Goal: Information Seeking & Learning: Learn about a topic

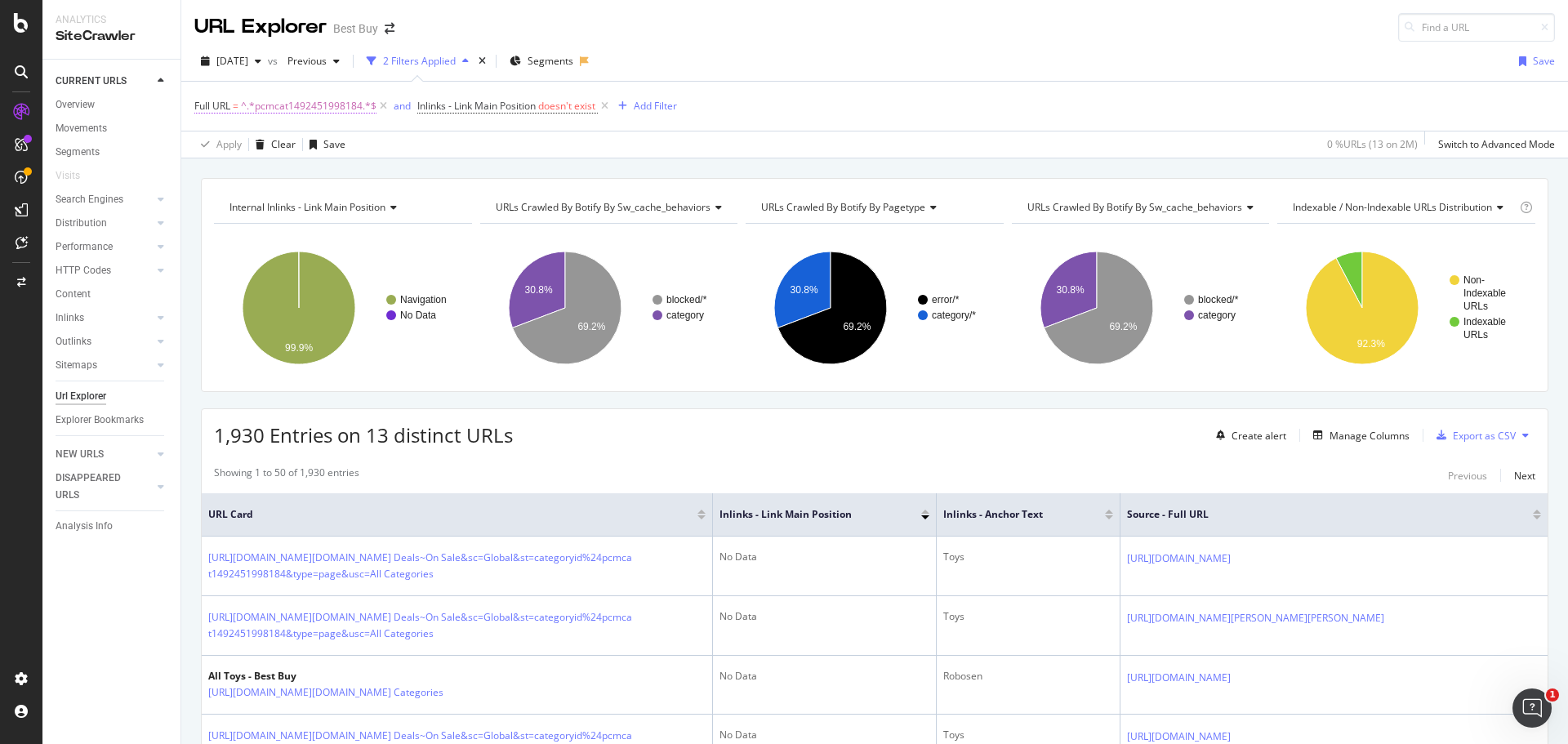
click at [306, 104] on span "^.*pcmcat1492451998184.*$" at bounding box center [309, 106] width 136 height 23
click at [302, 175] on input "pcmcat1492451998184" at bounding box center [286, 173] width 155 height 26
paste input "656701748790"
type input "pcmcat1656701748790"
click at [374, 212] on div "Apply" at bounding box center [375, 208] width 25 height 14
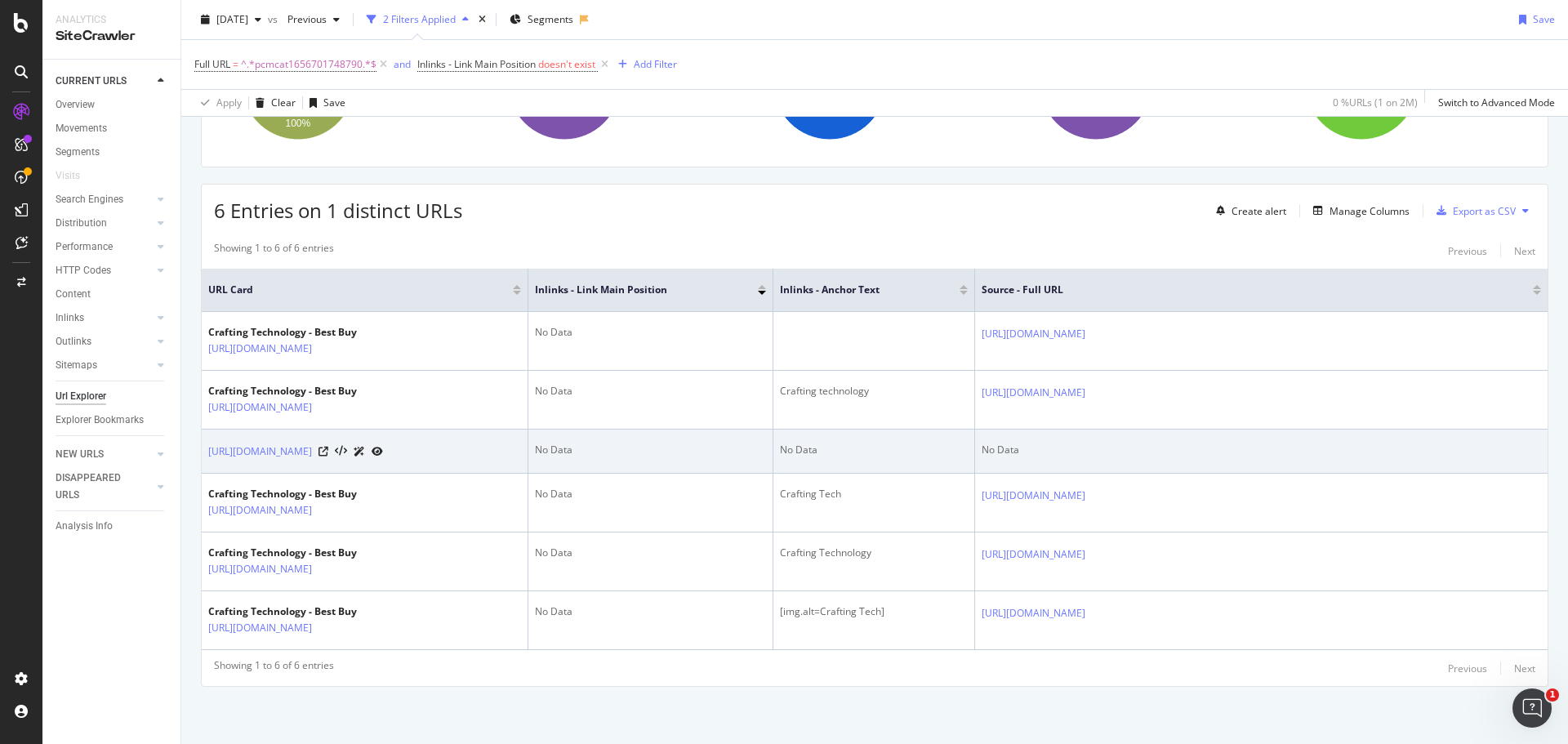
scroll to position [334, 0]
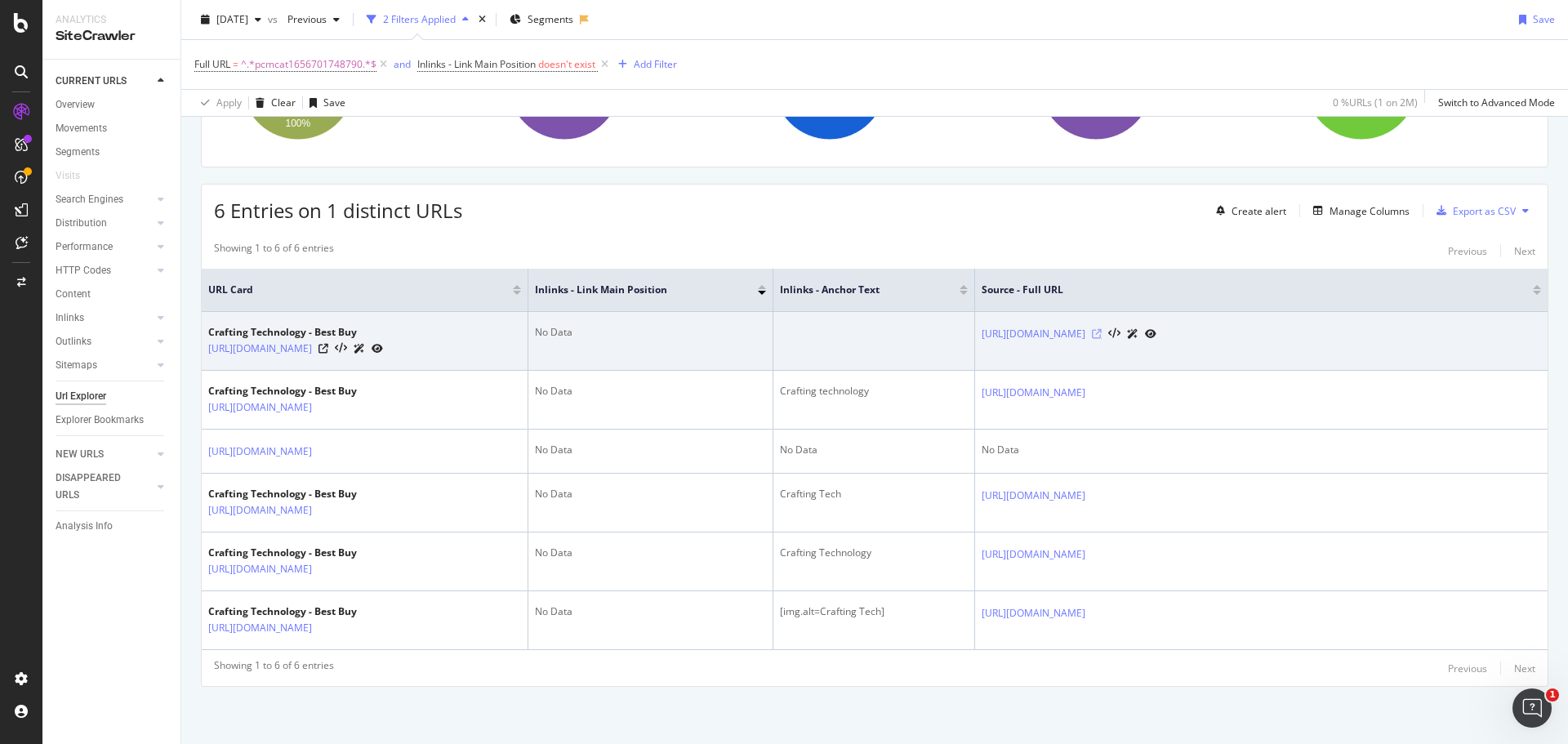
click at [1102, 329] on icon at bounding box center [1097, 334] width 10 height 10
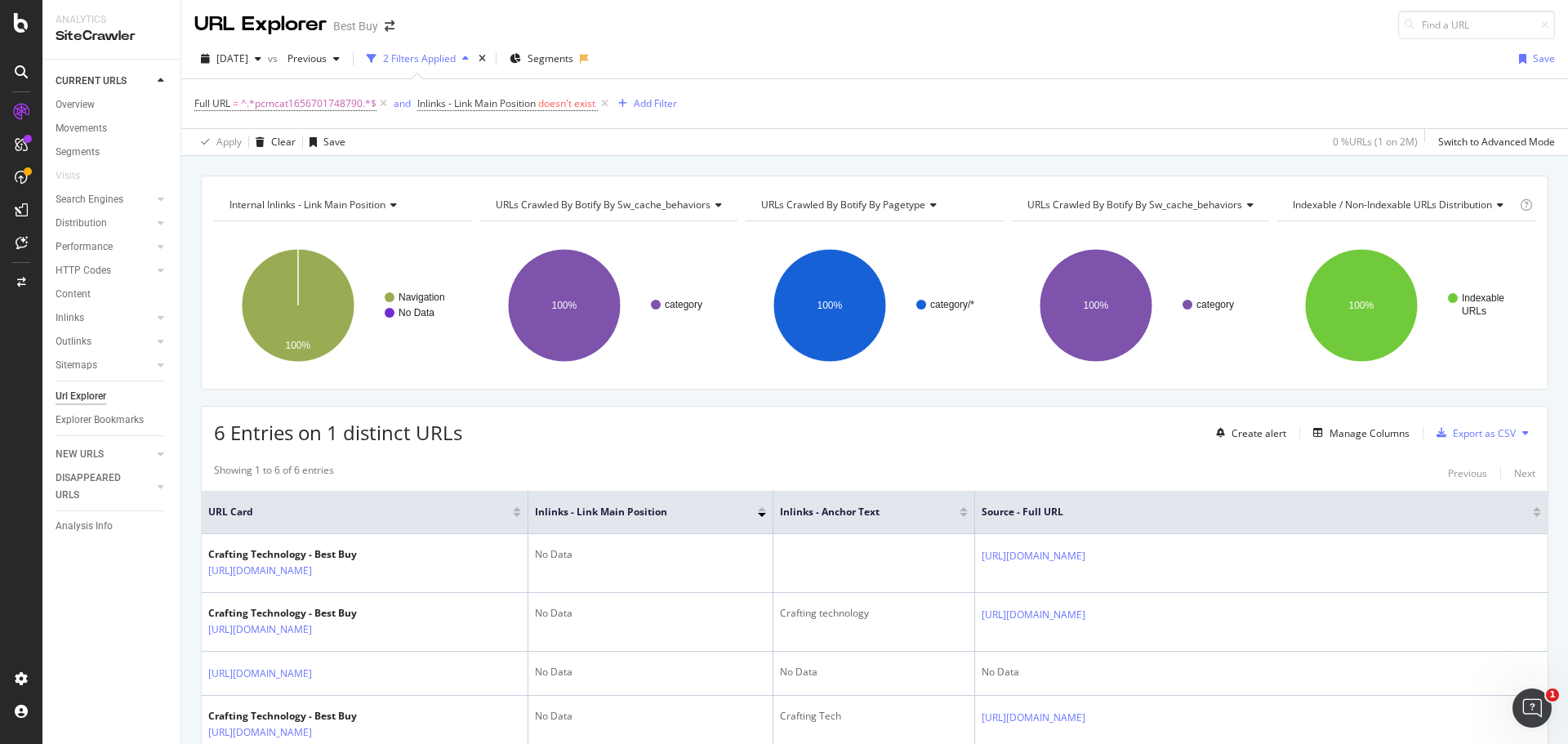
scroll to position [0, 0]
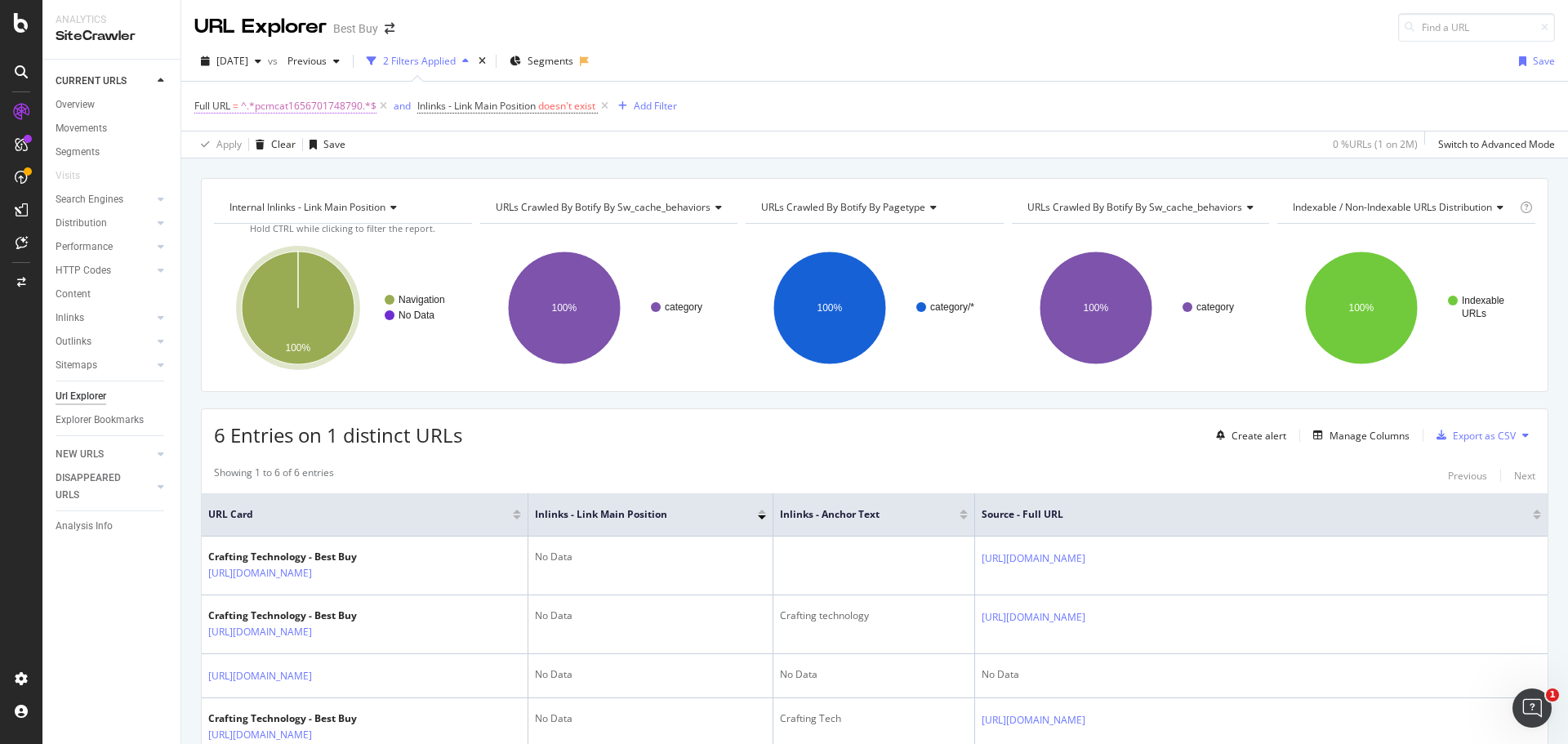
click at [327, 104] on span "^.*pcmcat1656701748790.*$" at bounding box center [309, 106] width 136 height 23
click at [319, 173] on input "pcmcat1656701748790" at bounding box center [286, 173] width 155 height 26
paste input "751041962459"
type input "pcmcat1751041962459"
click at [368, 206] on div "Apply" at bounding box center [375, 208] width 25 height 14
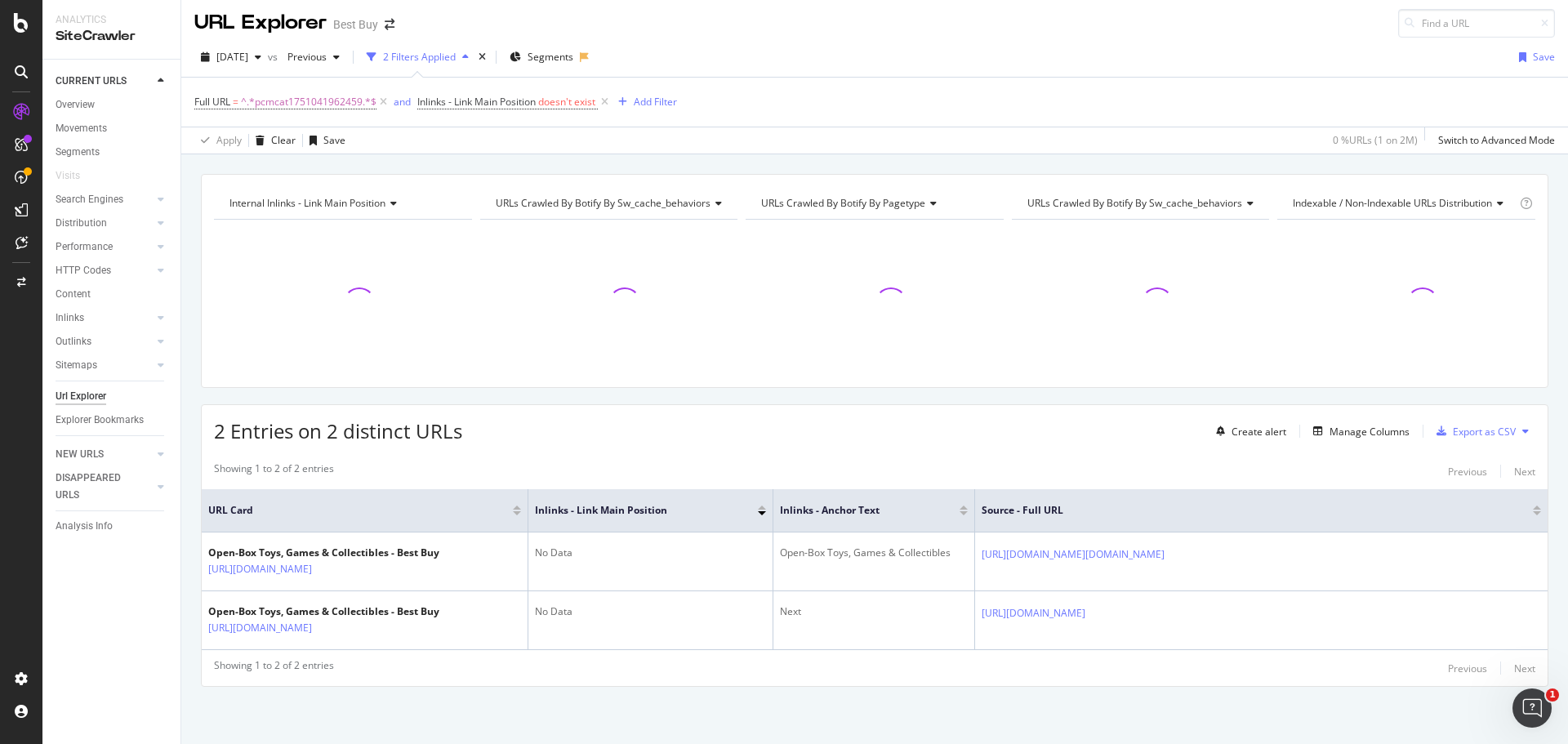
scroll to position [70, 0]
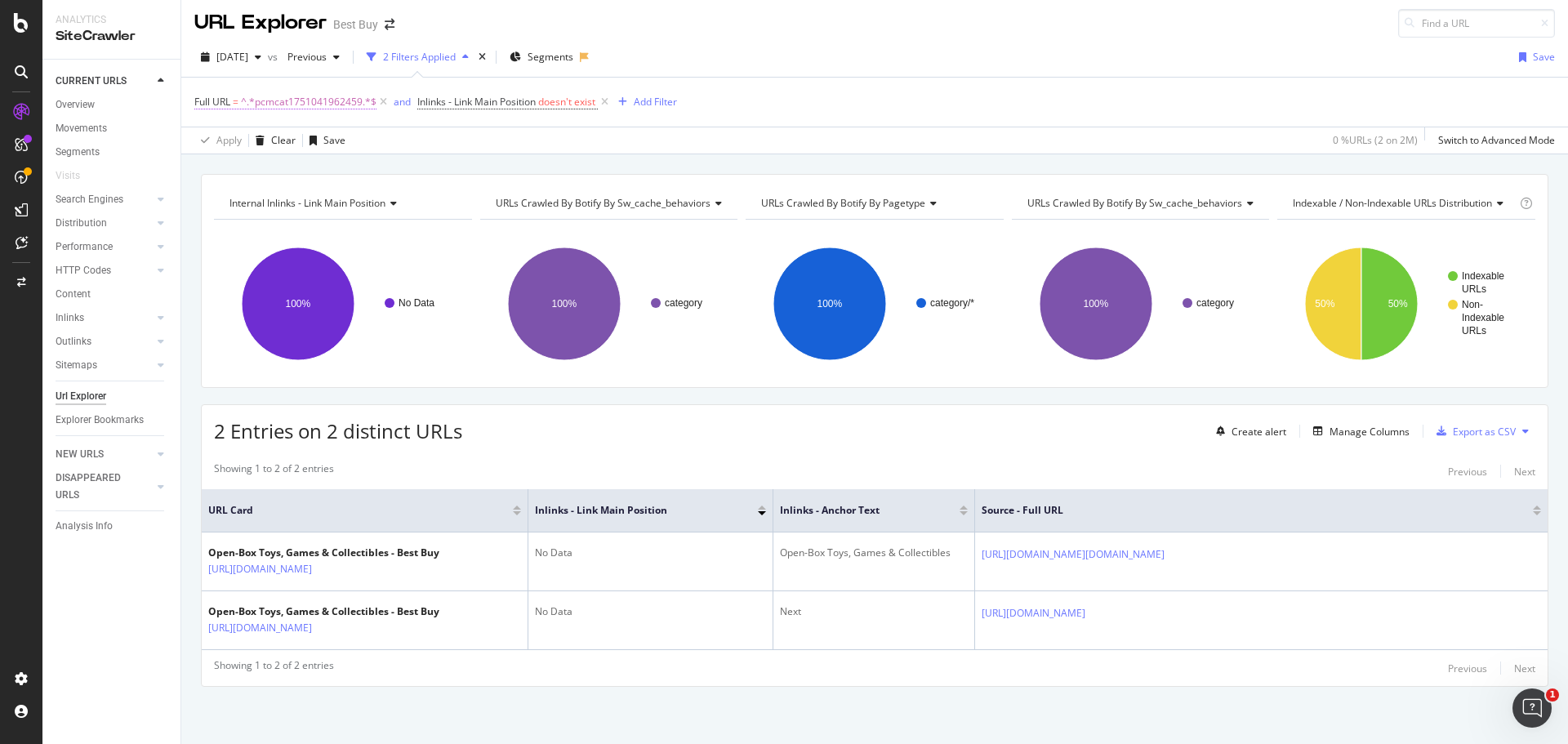
click at [310, 91] on span "^.*pcmcat1751041962459.*$" at bounding box center [309, 102] width 136 height 23
click at [303, 130] on input "pcmcat1751041962459" at bounding box center [286, 132] width 155 height 26
paste input "491248322074"
type input "pcmcat1491248322074"
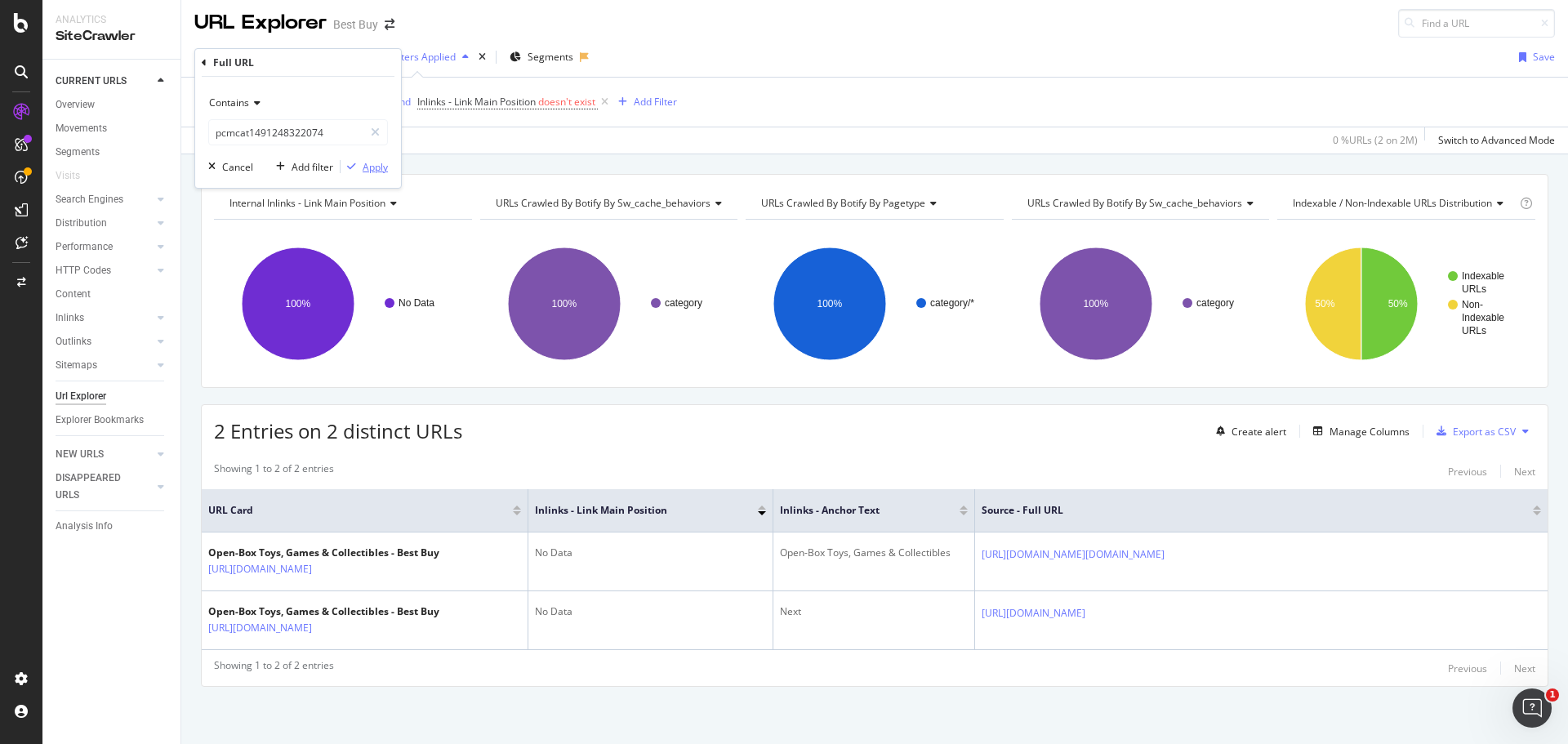
click at [375, 160] on div "Apply" at bounding box center [375, 166] width 25 height 14
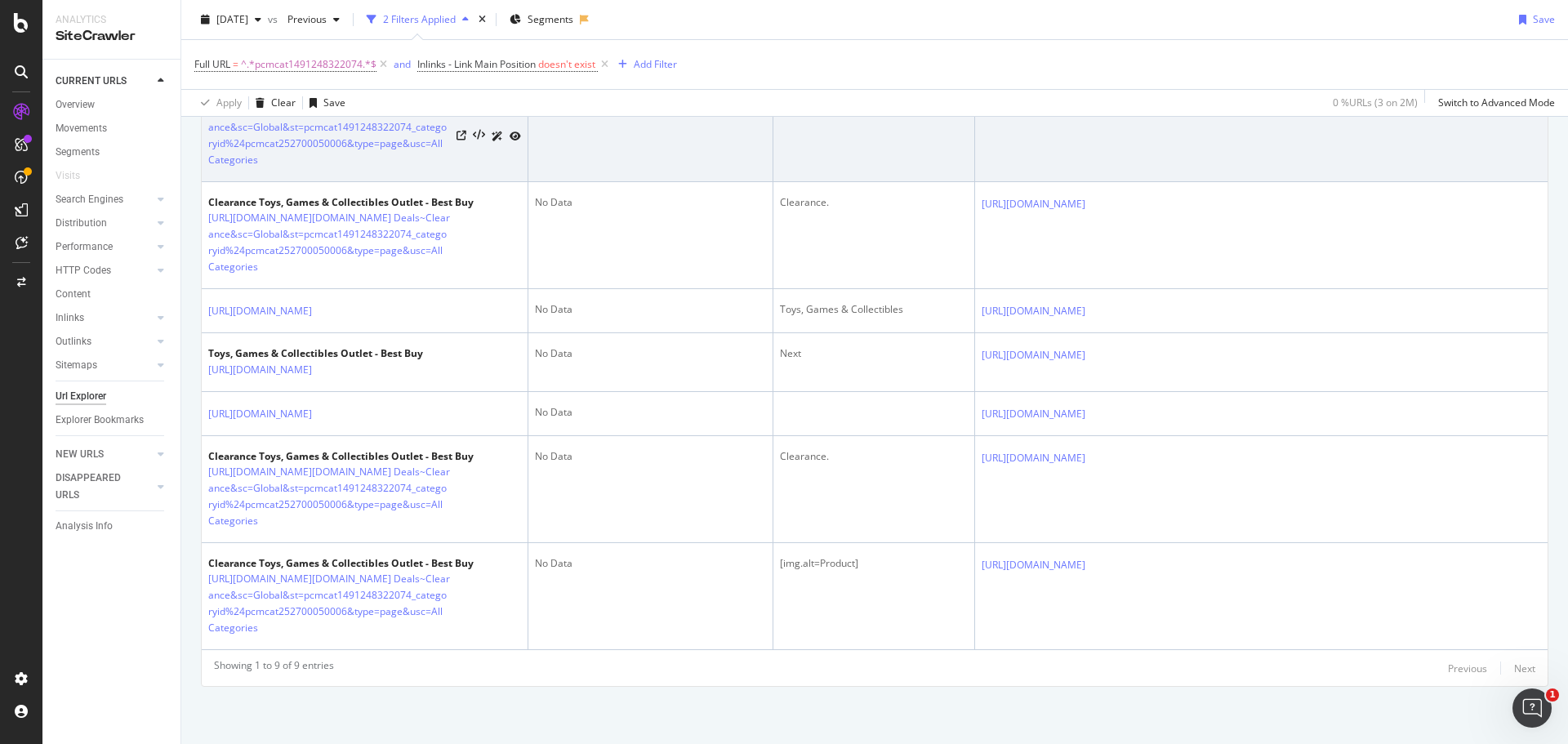
scroll to position [854, 0]
